Goal: Task Accomplishment & Management: Manage account settings

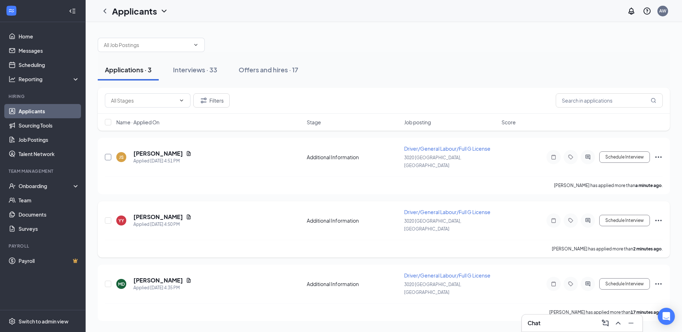
click at [108, 154] on input "checkbox" at bounding box center [108, 157] width 6 height 6
checkbox input "true"
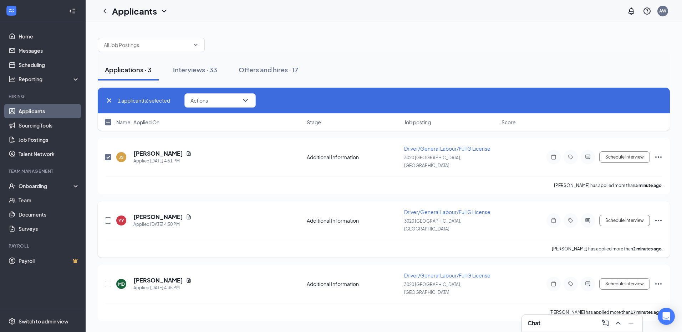
click at [108, 218] on input "checkbox" at bounding box center [108, 221] width 6 height 6
checkbox input "true"
click at [108, 281] on input "checkbox" at bounding box center [108, 284] width 6 height 6
checkbox input "true"
click at [240, 105] on button "Actions" at bounding box center [219, 100] width 71 height 14
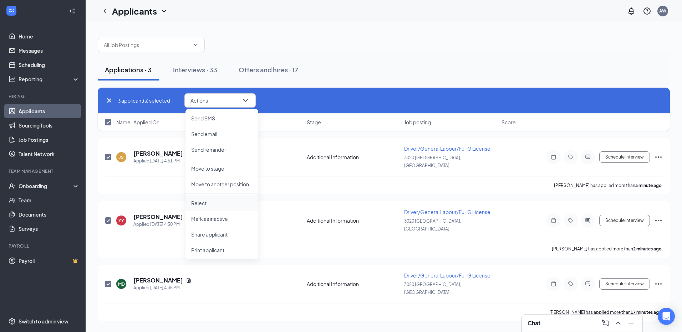
click at [215, 204] on p "Reject" at bounding box center [221, 203] width 61 height 7
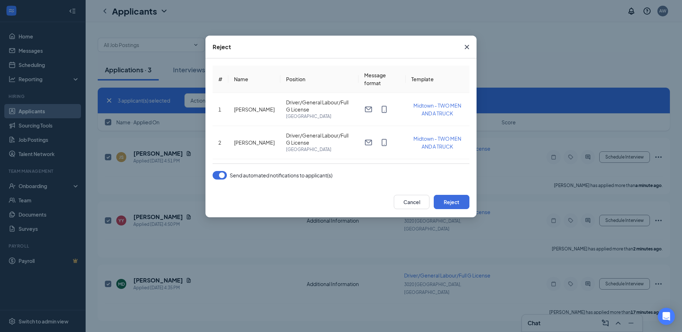
click at [222, 174] on button "button" at bounding box center [220, 175] width 14 height 9
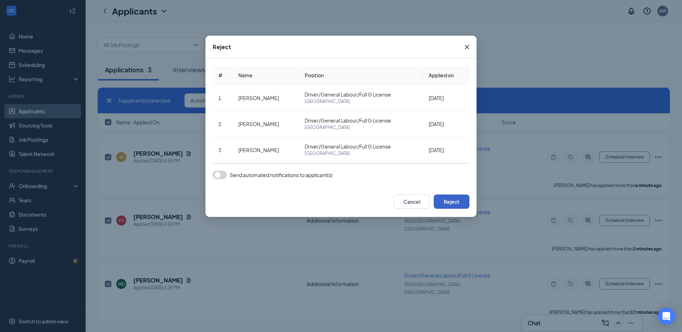
click at [451, 202] on button "Reject" at bounding box center [452, 202] width 36 height 14
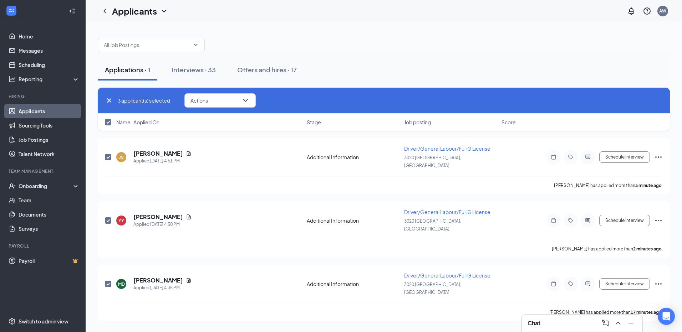
checkbox input "false"
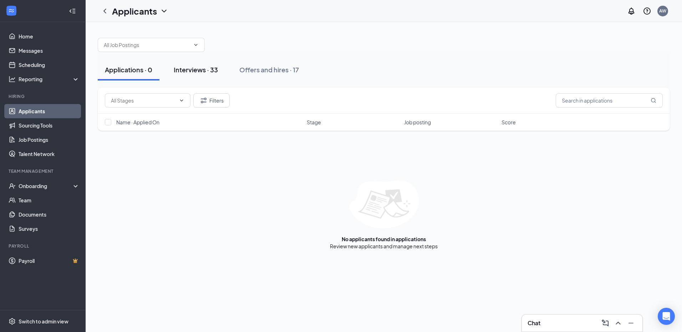
click at [192, 68] on div "Interviews · 33" at bounding box center [196, 69] width 44 height 9
